Goal: Task Accomplishment & Management: Use online tool/utility

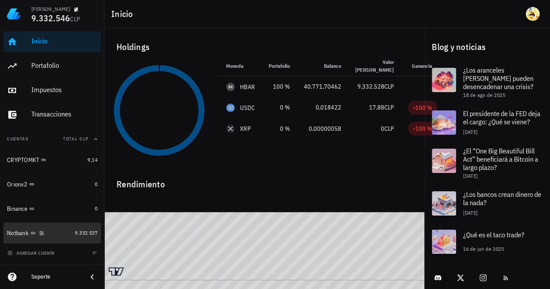
click at [60, 232] on div "Notbank" at bounding box center [39, 233] width 64 height 8
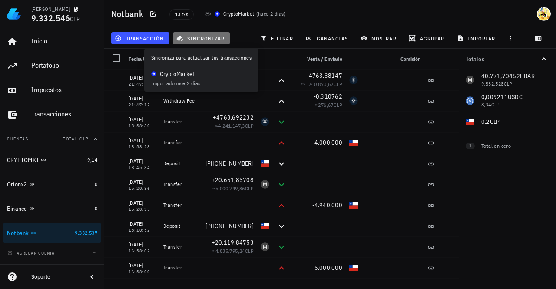
click at [205, 40] on span "sincronizar" at bounding box center [201, 38] width 46 height 7
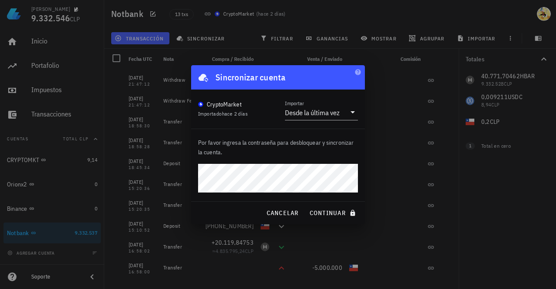
click at [306, 205] on button "continuar" at bounding box center [334, 213] width 56 height 16
